Goal: Task Accomplishment & Management: Complete application form

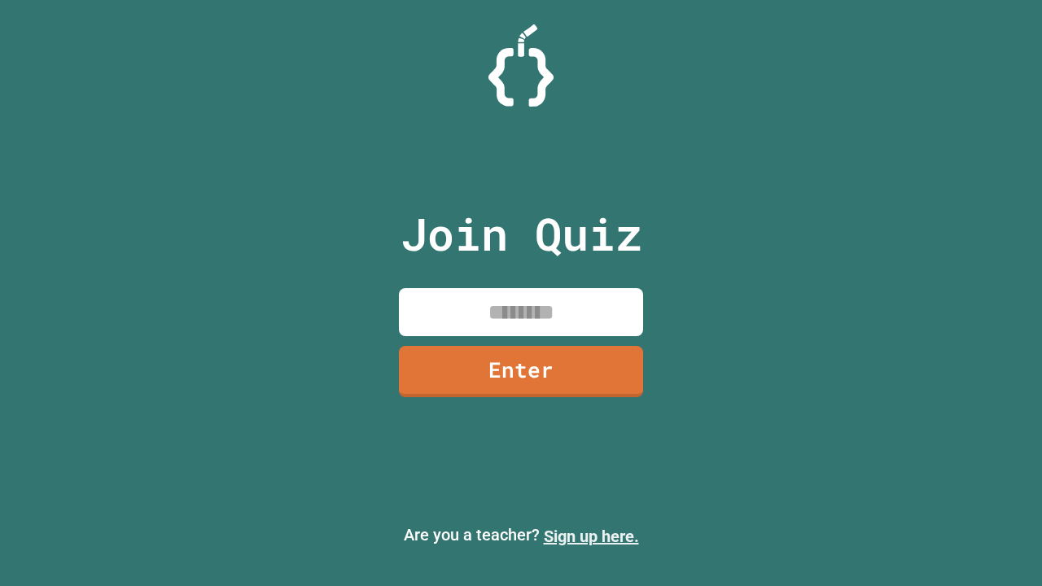
click at [591, 537] on link "Sign up here." at bounding box center [591, 537] width 95 height 20
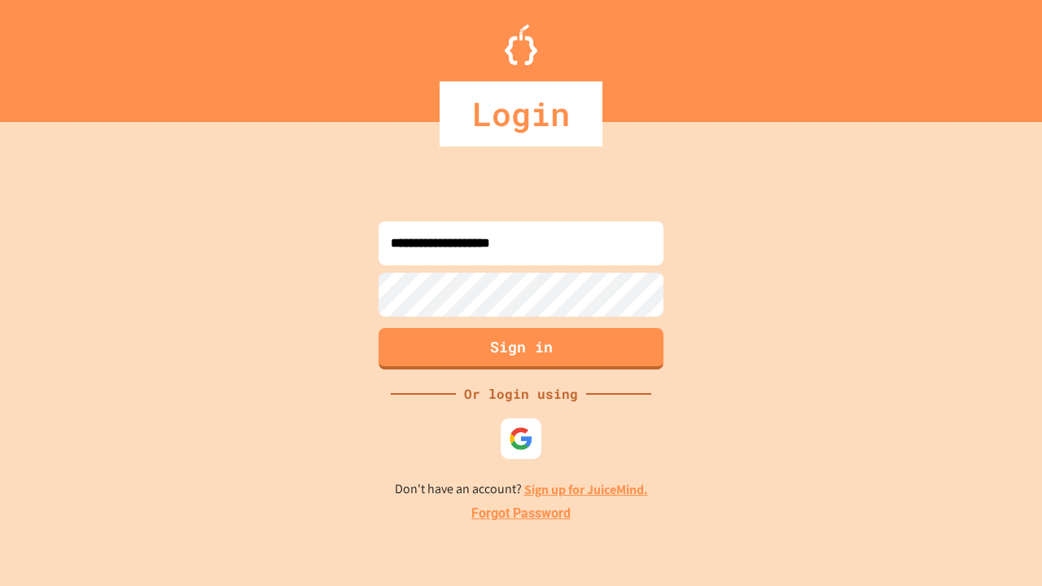
type input "**********"
